Goal: Transaction & Acquisition: Purchase product/service

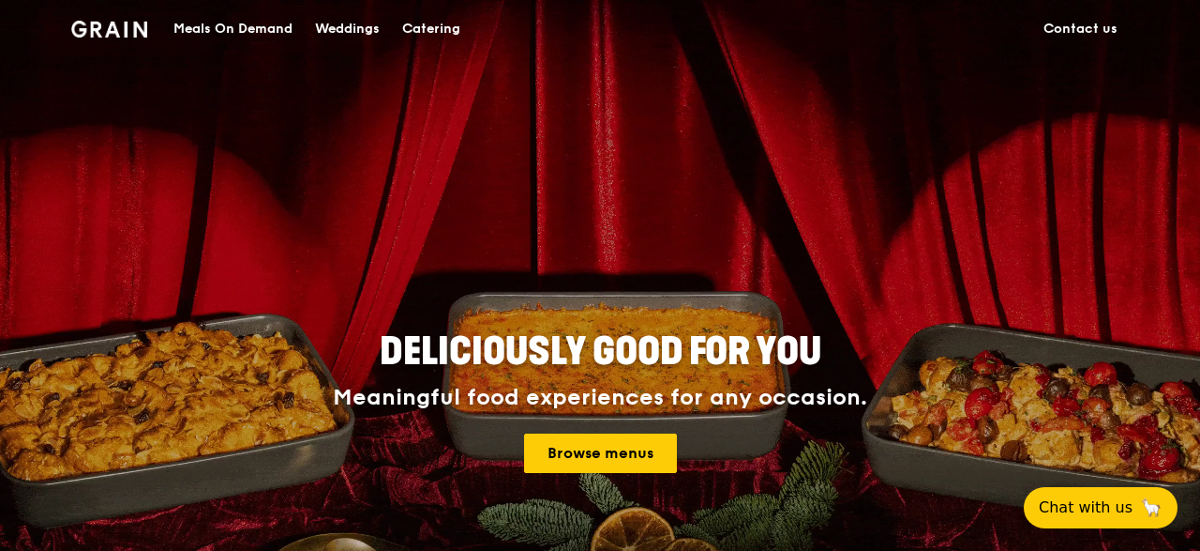
click at [422, 28] on div "Catering" at bounding box center [431, 29] width 58 height 56
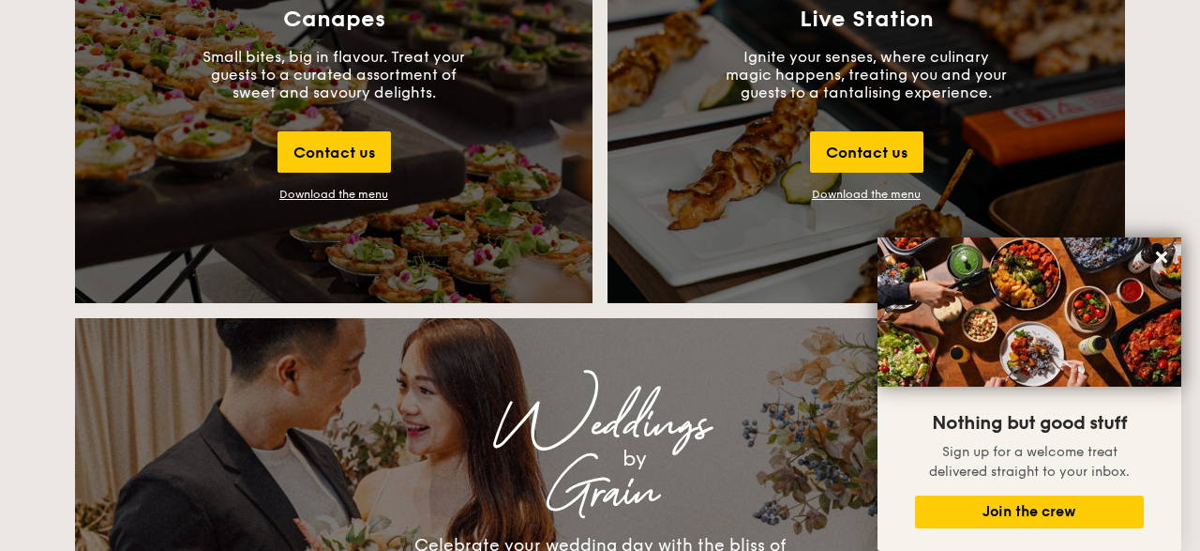
scroll to position [4236, 0]
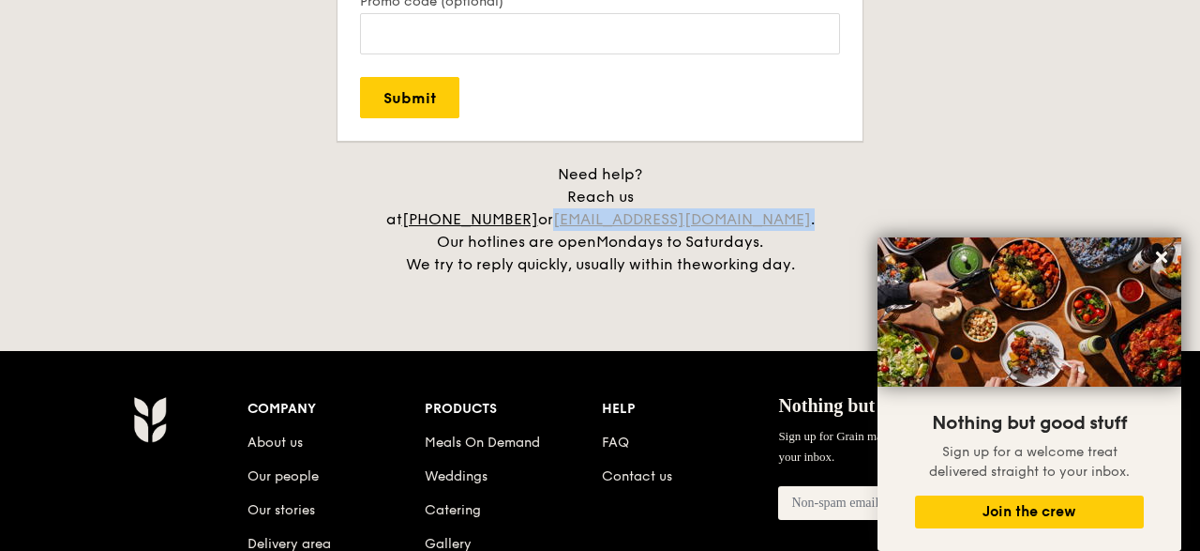
drag, startPoint x: 736, startPoint y: 194, endPoint x: 618, endPoint y: 194, distance: 118.2
click at [618, 194] on div "Need help? Reach us at [PHONE_NUMBER] or [EMAIL_ADDRESS][DOMAIN_NAME] . Our hot…" at bounding box center [600, 219] width 469 height 113
click at [81, 245] on h4 "Need help? Reach us at [PHONE_NUMBER] or [EMAIL_ADDRESS][DOMAIN_NAME] . Our hot…" at bounding box center [600, 219] width 1050 height 113
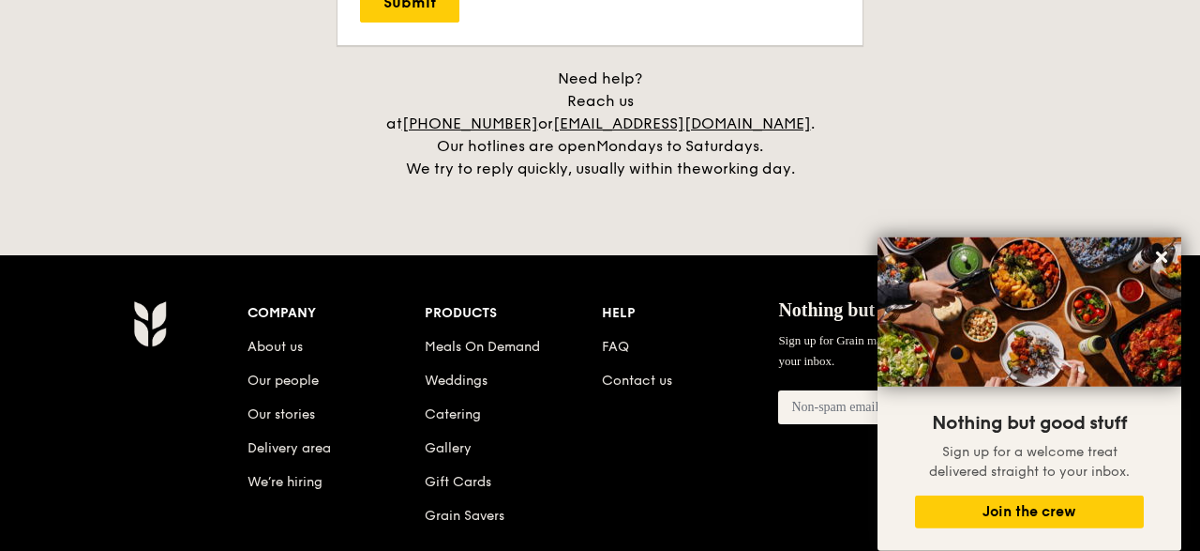
scroll to position [4334, 0]
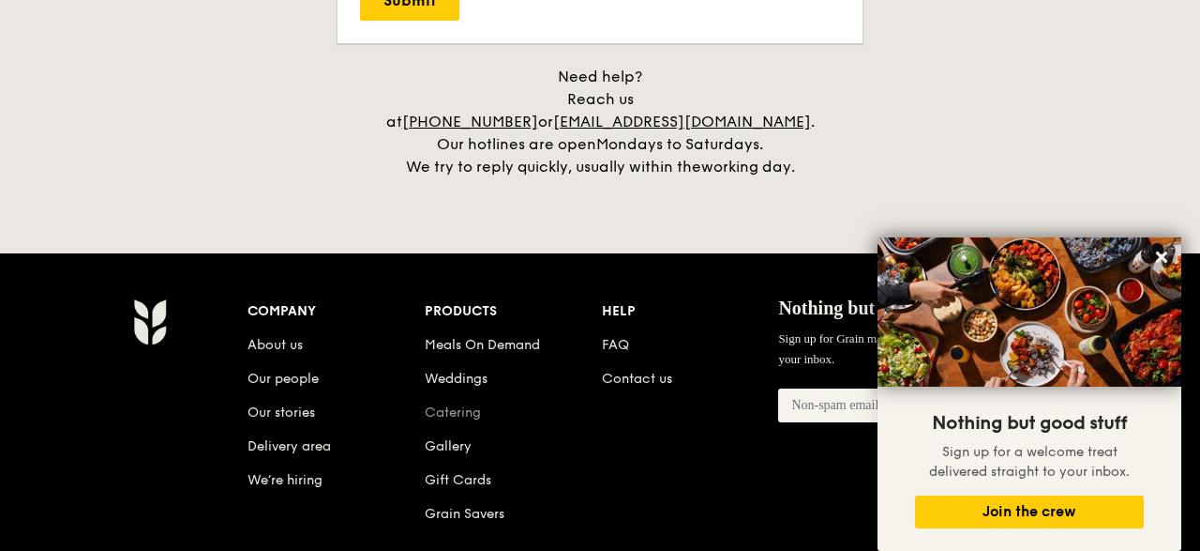
click at [459, 404] on link "Catering" at bounding box center [453, 412] width 56 height 16
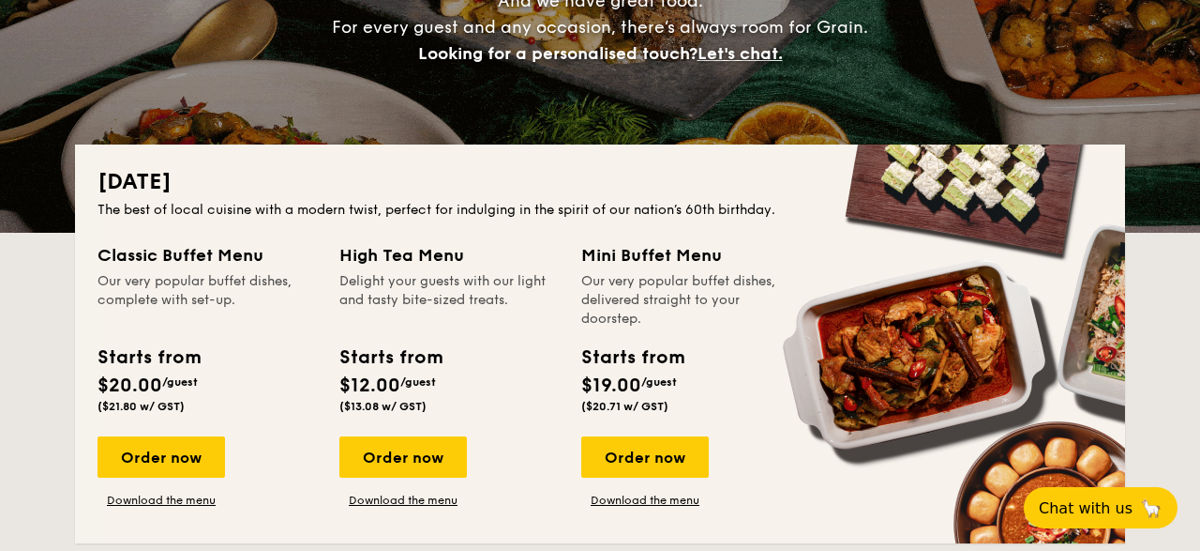
scroll to position [390, 0]
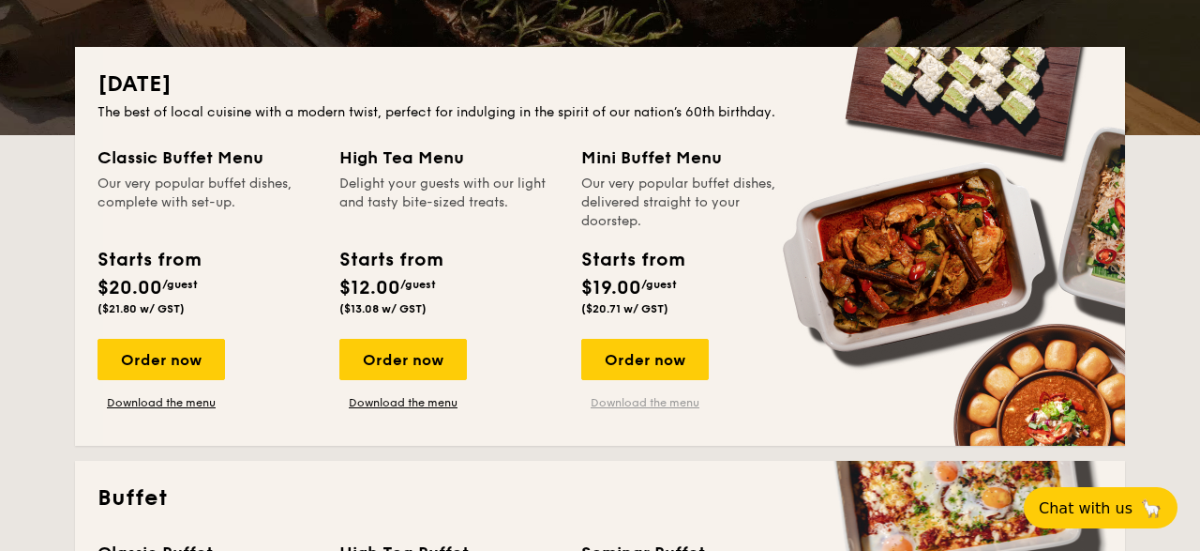
click at [649, 407] on link "Download the menu" at bounding box center [645, 402] width 128 height 15
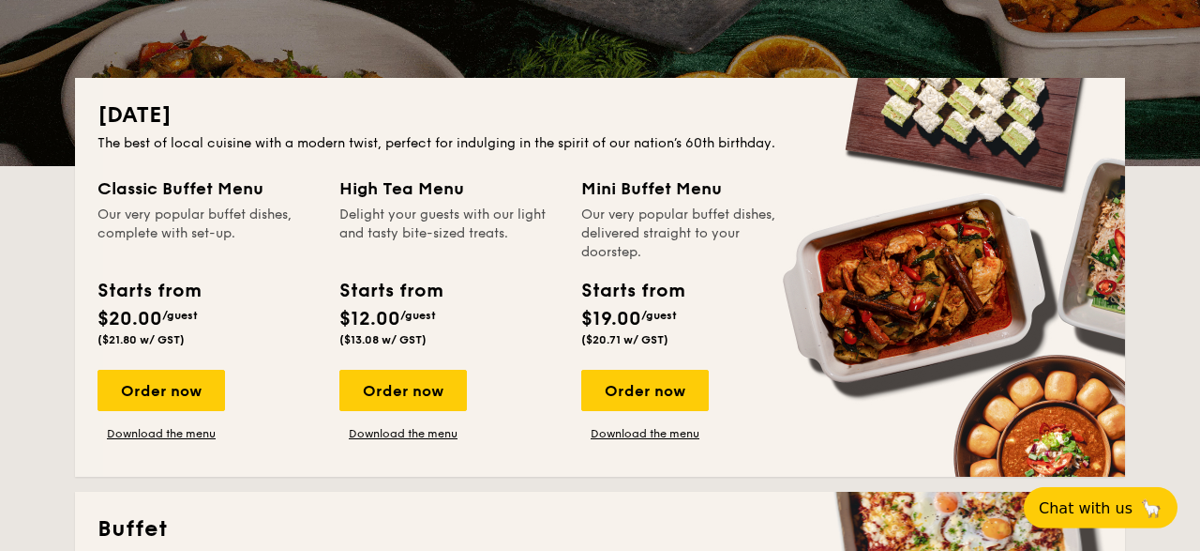
scroll to position [293, 0]
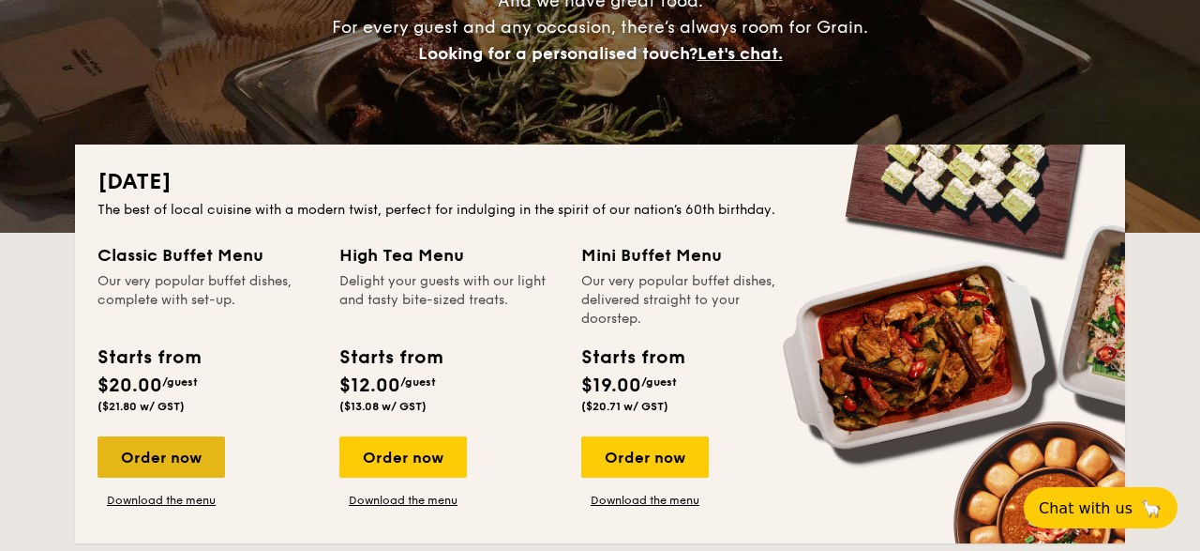
click at [125, 465] on div "Order now" at bounding box center [162, 456] width 128 height 41
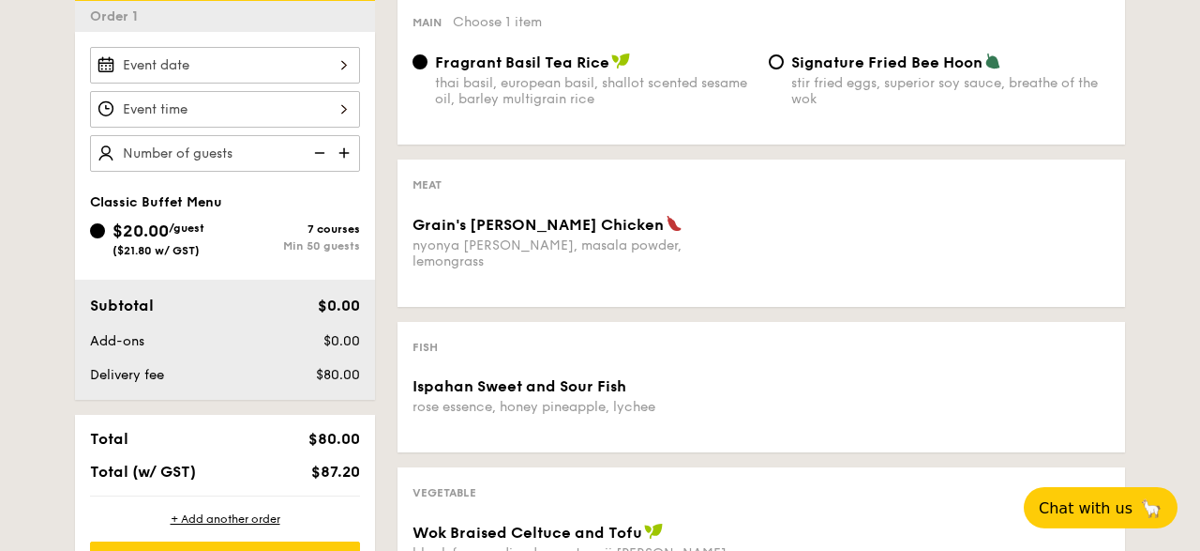
scroll to position [488, 0]
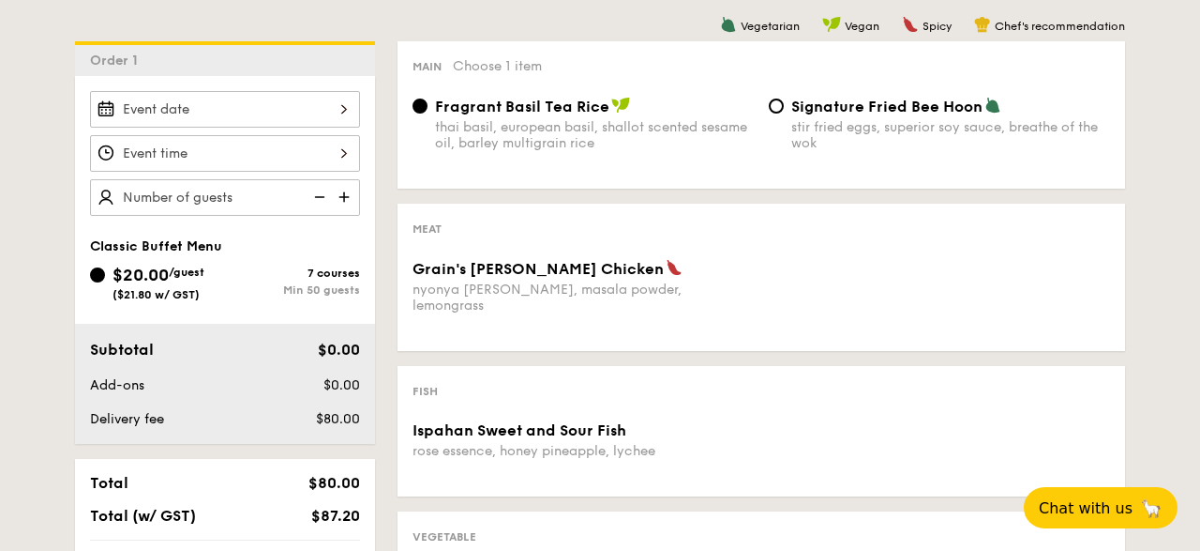
click at [207, 190] on div at bounding box center [225, 197] width 270 height 37
type input "50 guests"
click at [44, 227] on div "1 - Select menu 2 - Select items 3 - Check out Order 1 50 guests Classic Buffet…" at bounding box center [600, 532] width 1200 height 1223
click at [436, 277] on span "Grain's Curry Chicken" at bounding box center [538, 269] width 251 height 18
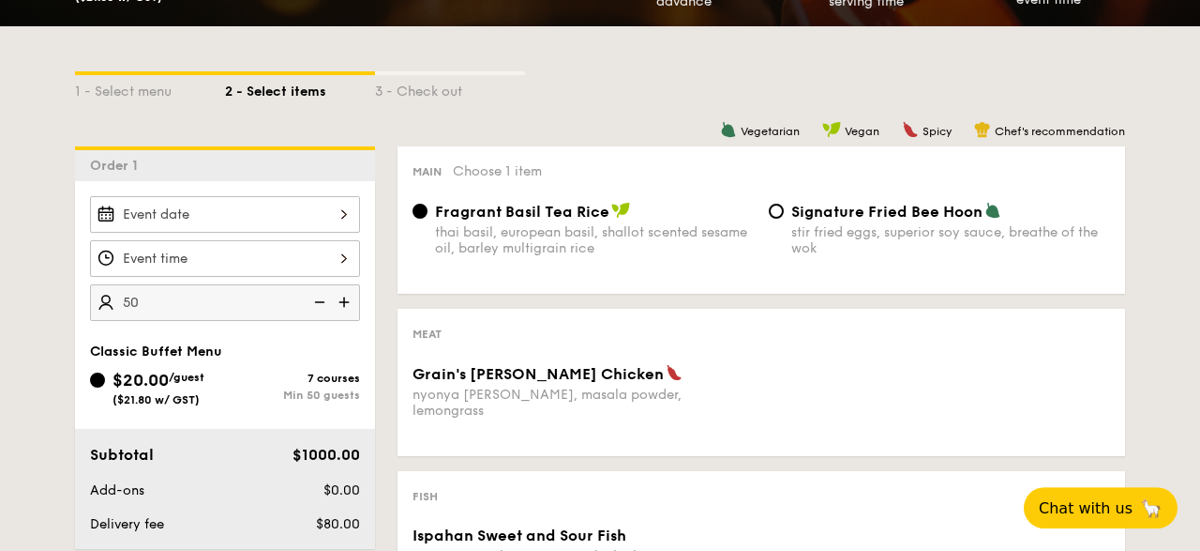
scroll to position [390, 0]
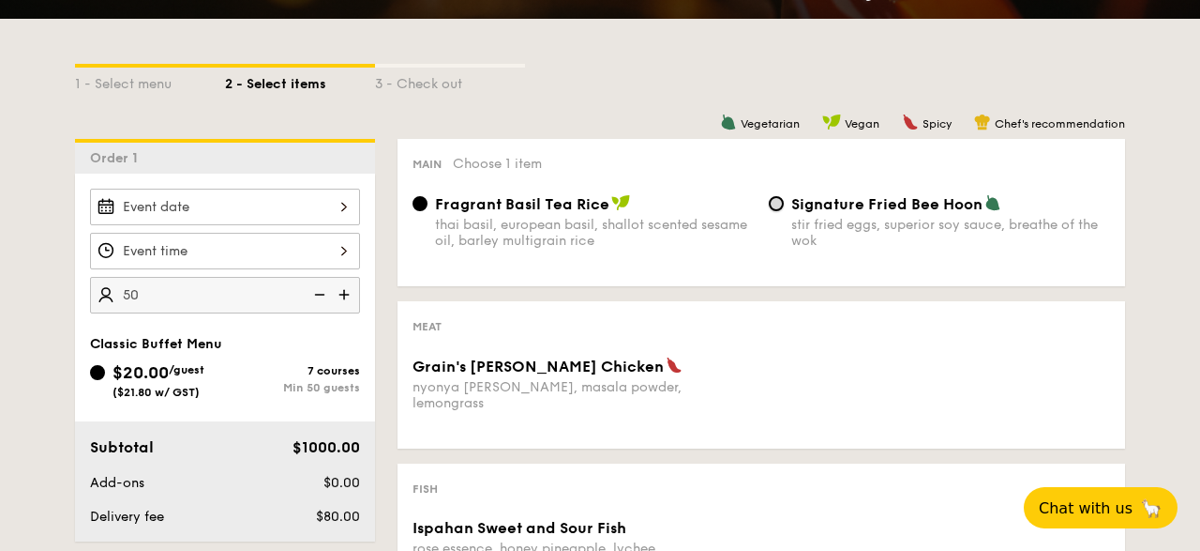
click at [774, 202] on input "Signature Fried Bee Hoon stir fried eggs, superior soy sauce, breathe of the wok" at bounding box center [776, 203] width 15 height 15
radio input "true"
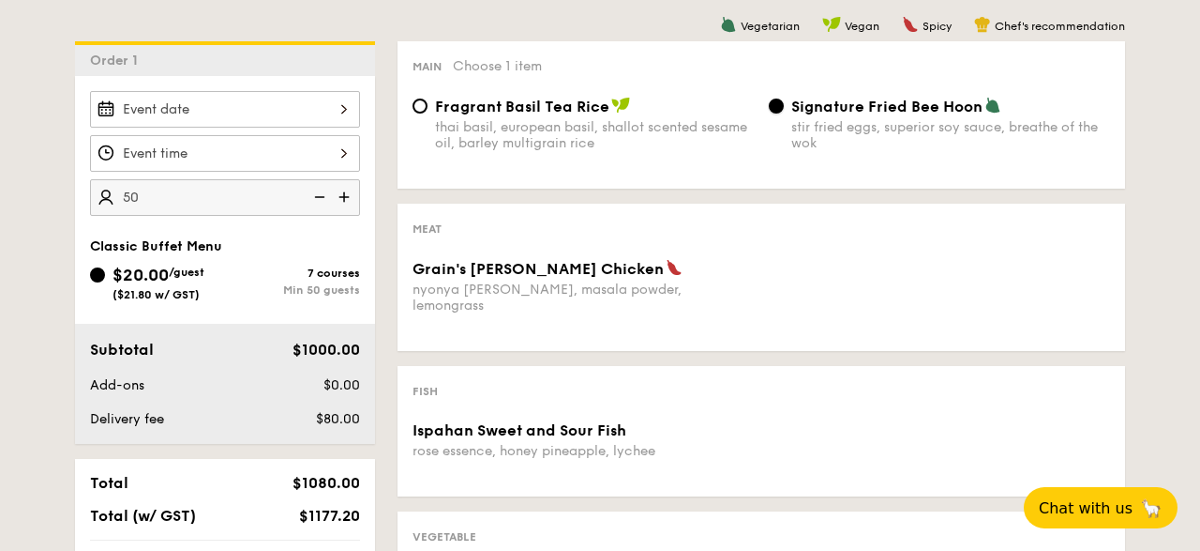
scroll to position [195, 0]
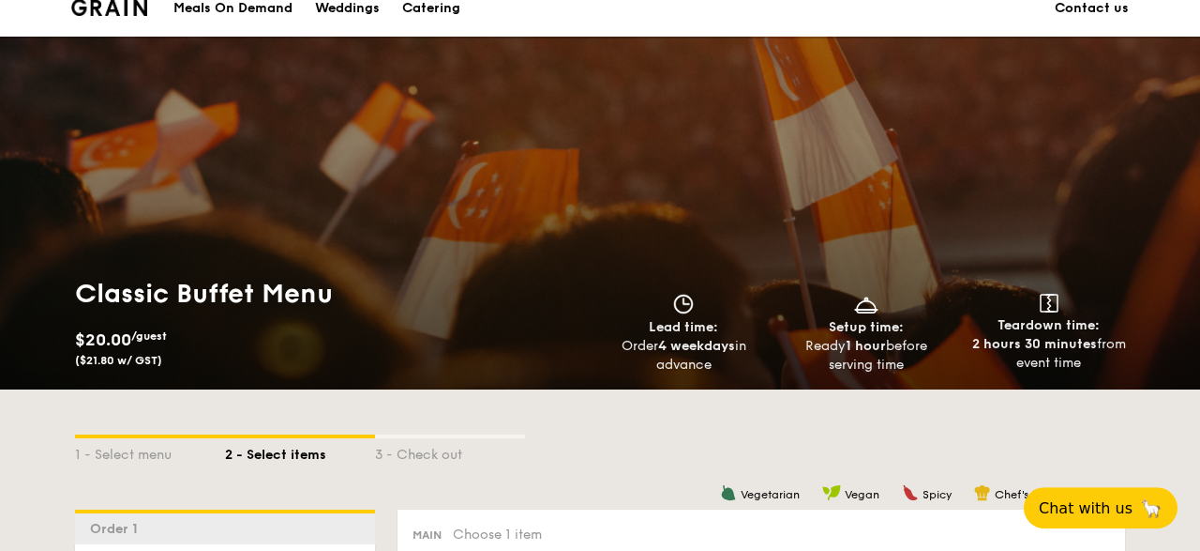
scroll to position [0, 0]
